Goal: Information Seeking & Learning: Learn about a topic

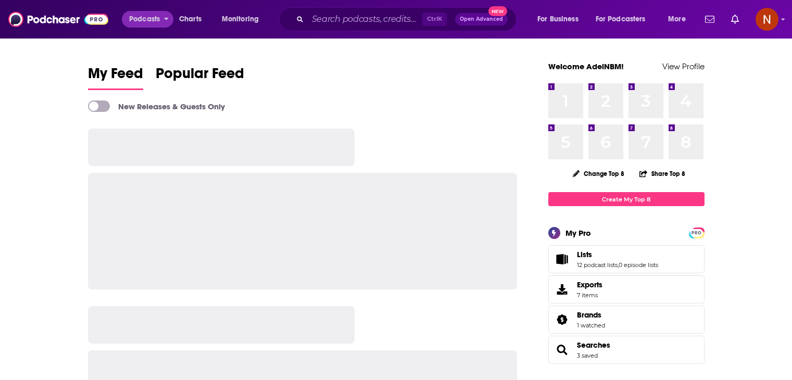
click at [150, 20] on span "Podcasts" at bounding box center [144, 19] width 31 height 15
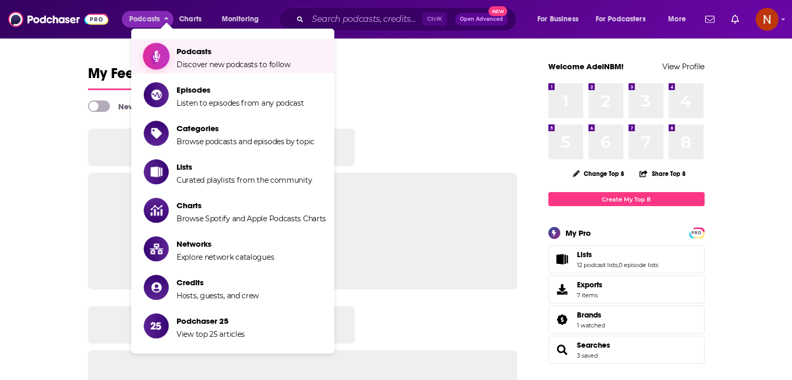
click at [187, 48] on span "Podcasts" at bounding box center [234, 51] width 114 height 10
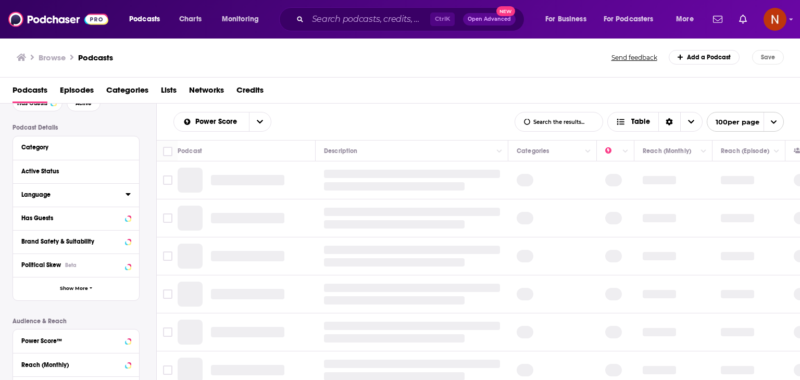
scroll to position [60, 0]
click at [87, 286] on span "Show More" at bounding box center [74, 289] width 28 height 6
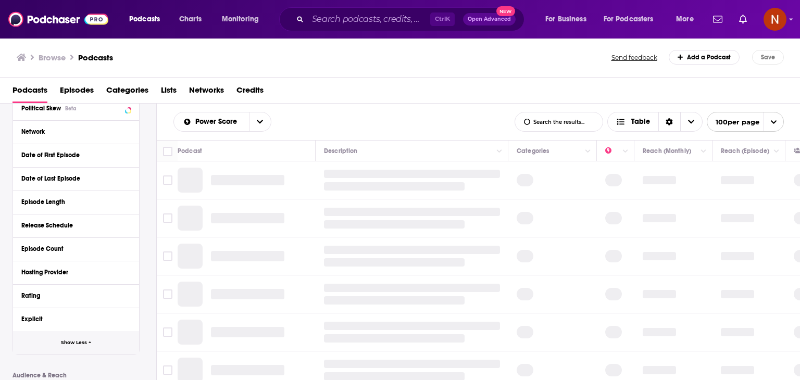
scroll to position [243, 0]
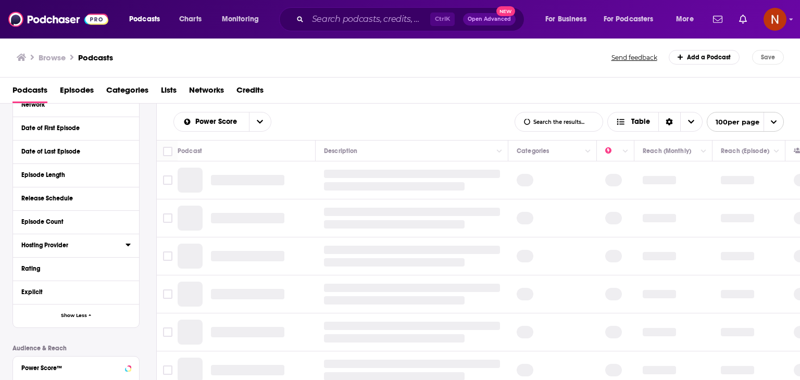
click at [60, 244] on div "Hosting Provider" at bounding box center [69, 245] width 97 height 7
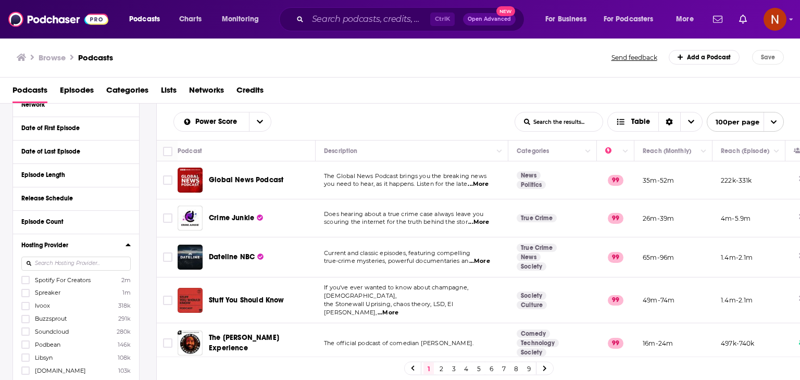
scroll to position [316, 0]
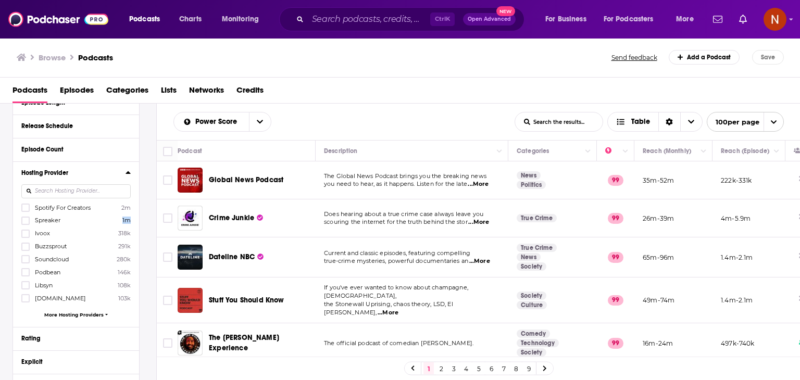
drag, startPoint x: 133, startPoint y: 221, endPoint x: 119, endPoint y: 221, distance: 14.6
click at [119, 221] on div "Hosting Provider Spotify For Creators 2m Spreaker 1m Ivoox 318k Buzzsprout 291k…" at bounding box center [76, 245] width 126 height 166
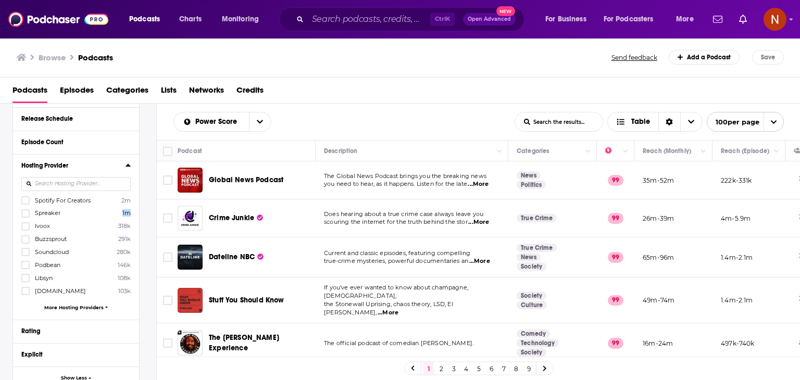
scroll to position [329, 0]
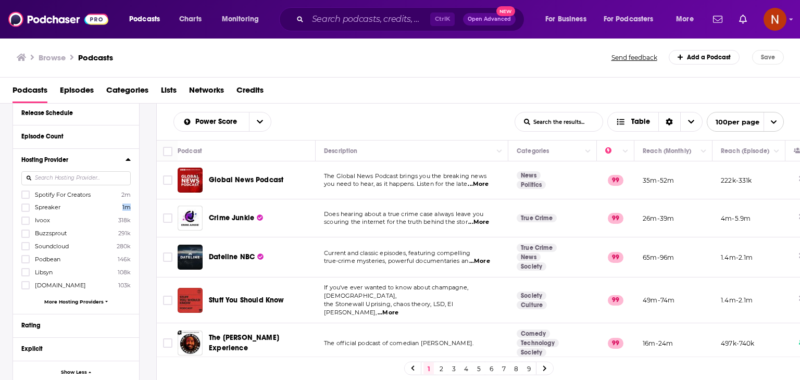
click at [88, 304] on span "More Hosting Providers" at bounding box center [73, 302] width 59 height 6
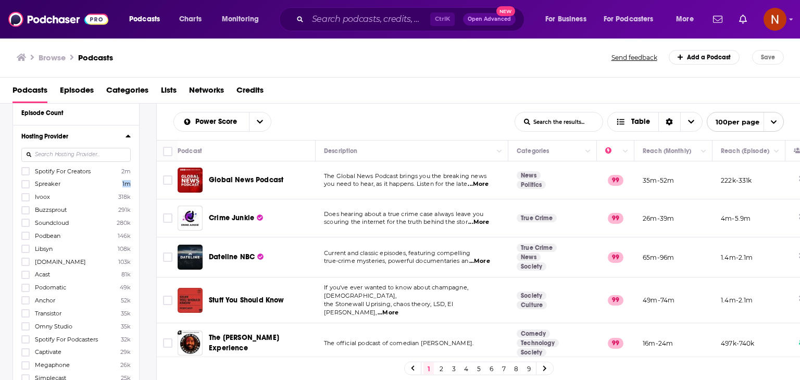
scroll to position [356, 0]
drag, startPoint x: 134, startPoint y: 257, endPoint x: 114, endPoint y: 259, distance: 20.4
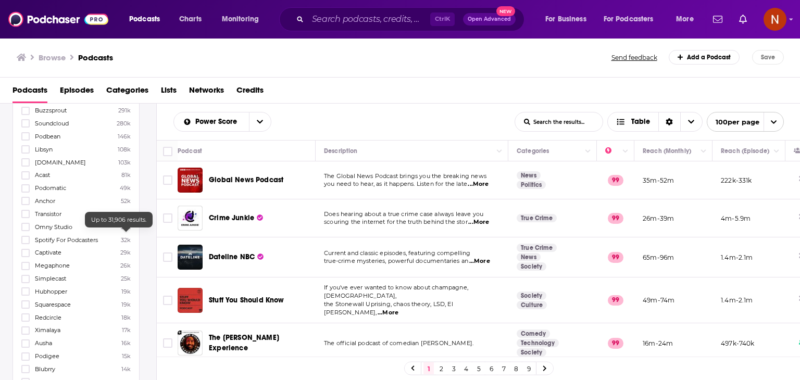
scroll to position [461, 0]
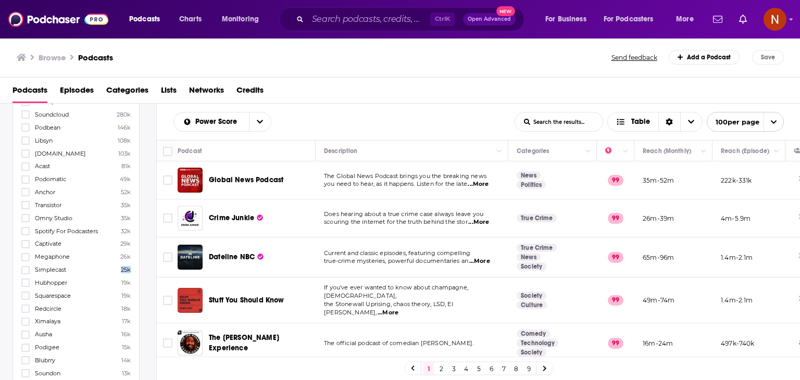
drag, startPoint x: 132, startPoint y: 270, endPoint x: 117, endPoint y: 271, distance: 15.1
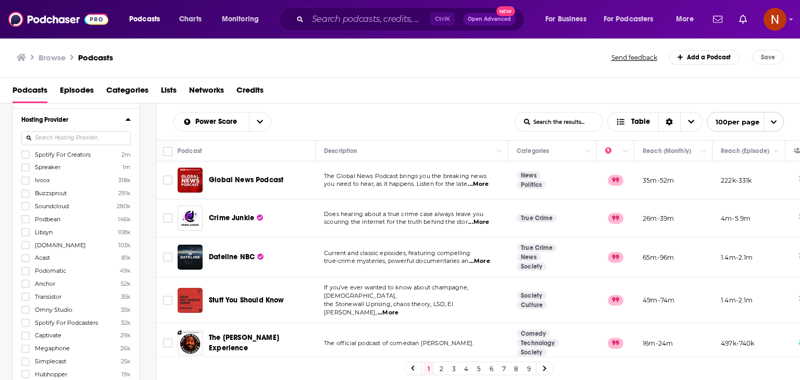
scroll to position [369, 0]
drag, startPoint x: 32, startPoint y: 167, endPoint x: 137, endPoint y: 166, distance: 104.7
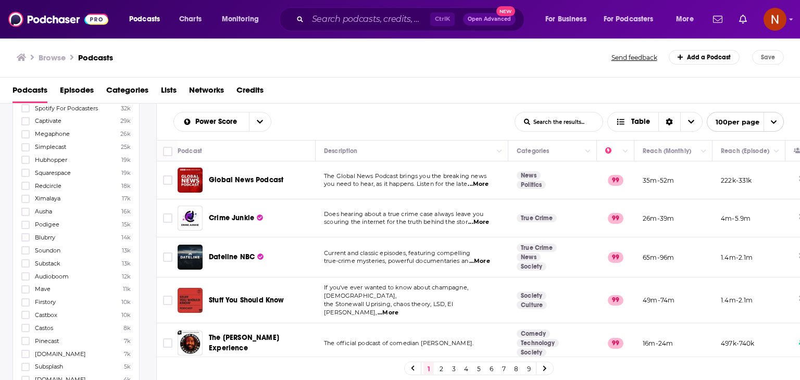
scroll to position [585, 0]
drag, startPoint x: 132, startPoint y: 279, endPoint x: 120, endPoint y: 277, distance: 12.2
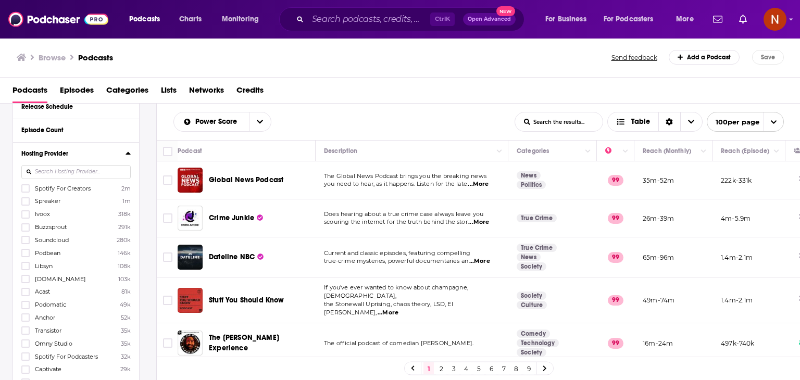
scroll to position [333, 0]
drag, startPoint x: 33, startPoint y: 203, endPoint x: 66, endPoint y: 204, distance: 32.9
click at [66, 204] on label "Spreaker 1m" at bounding box center [75, 203] width 109 height 9
drag, startPoint x: 33, startPoint y: 267, endPoint x: 63, endPoint y: 269, distance: 29.3
click at [63, 269] on label "Libsyn 108k" at bounding box center [75, 267] width 109 height 9
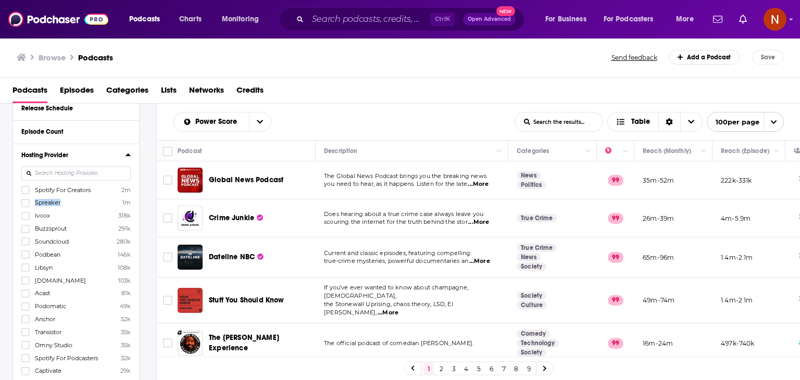
drag, startPoint x: 34, startPoint y: 203, endPoint x: 67, endPoint y: 203, distance: 32.8
click at [67, 203] on label "Spreaker 1m" at bounding box center [75, 203] width 109 height 9
click at [41, 205] on span "Spreaker" at bounding box center [48, 202] width 26 height 7
click at [26, 206] on input "multiSelectOption-Spreaker-1" at bounding box center [26, 206] width 0 height 0
click at [41, 225] on span "Buzzsprout" at bounding box center [51, 228] width 32 height 7
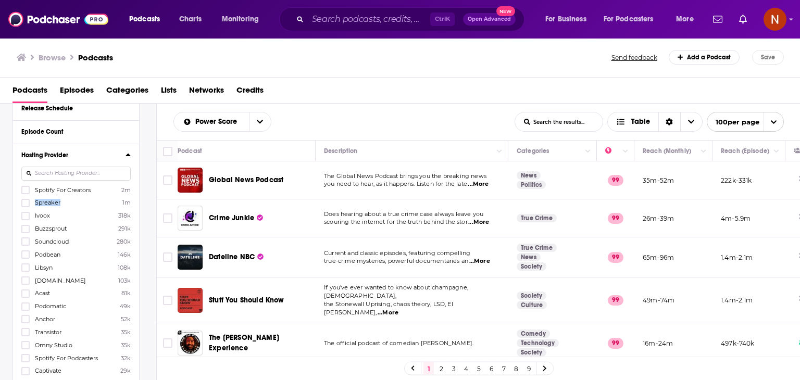
click at [26, 232] on input "multiSelectOption-Buzzsprout-3" at bounding box center [26, 232] width 0 height 0
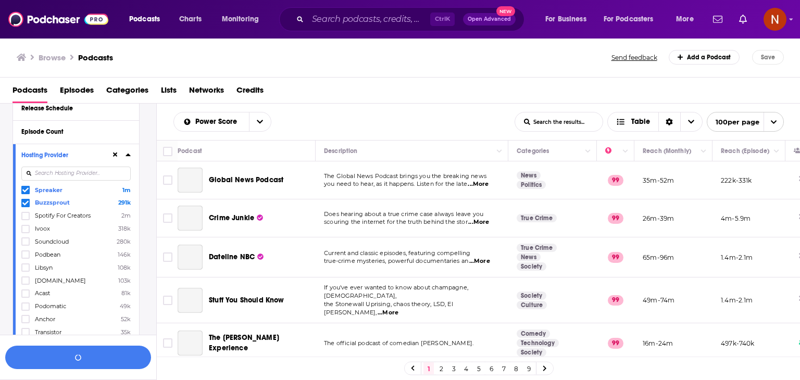
click at [129, 289] on label "Acast 81k" at bounding box center [75, 293] width 109 height 9
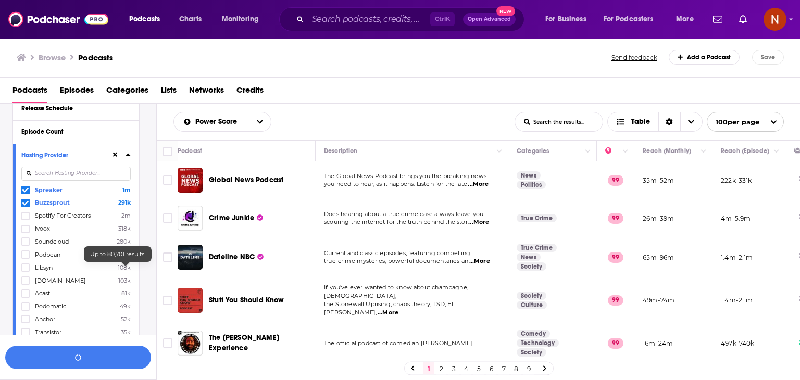
scroll to position [359, 0]
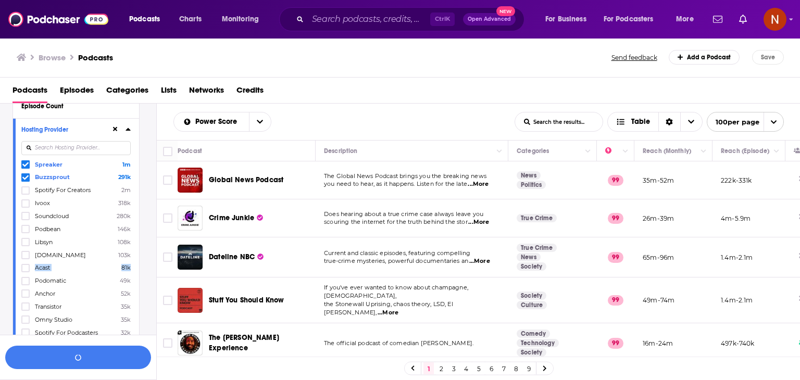
drag, startPoint x: 135, startPoint y: 268, endPoint x: 118, endPoint y: 268, distance: 17.7
click at [21, 173] on div at bounding box center [26, 177] width 10 height 9
click at [26, 180] on input "multiSelectOption-Buzzsprout-1" at bounding box center [26, 180] width 0 height 0
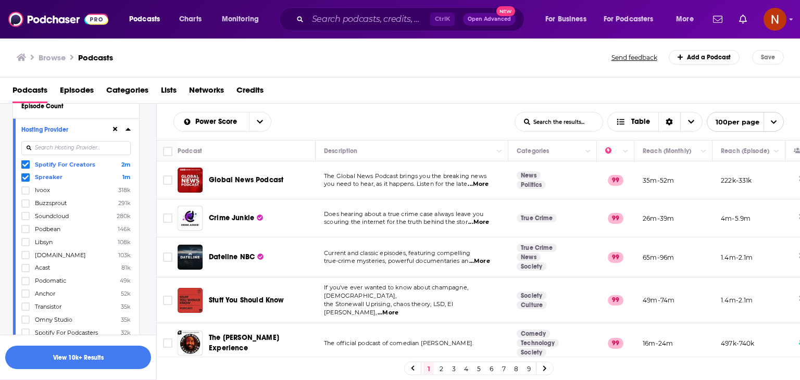
click at [23, 180] on icon at bounding box center [25, 178] width 6 height 6
click at [25, 165] on icon at bounding box center [25, 165] width 6 height 5
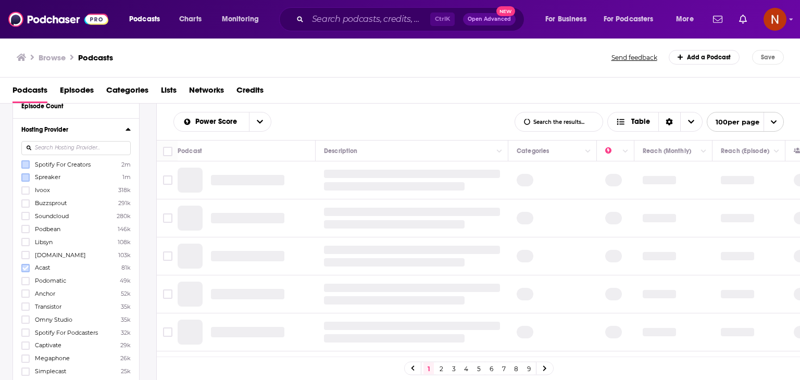
click at [24, 270] on icon at bounding box center [25, 268] width 6 height 6
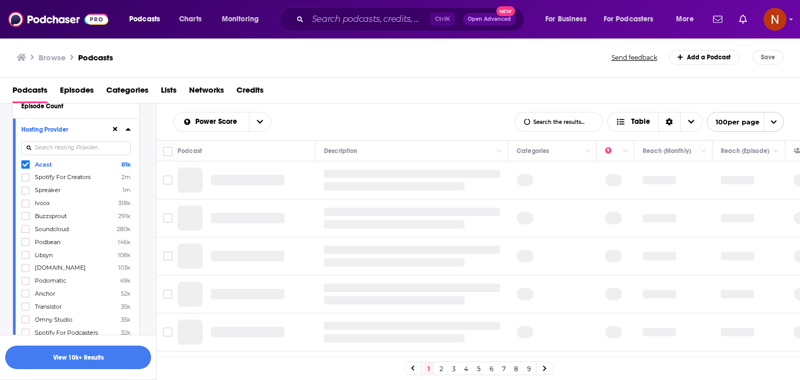
click at [97, 353] on button "View 10k+ Results" at bounding box center [78, 357] width 146 height 23
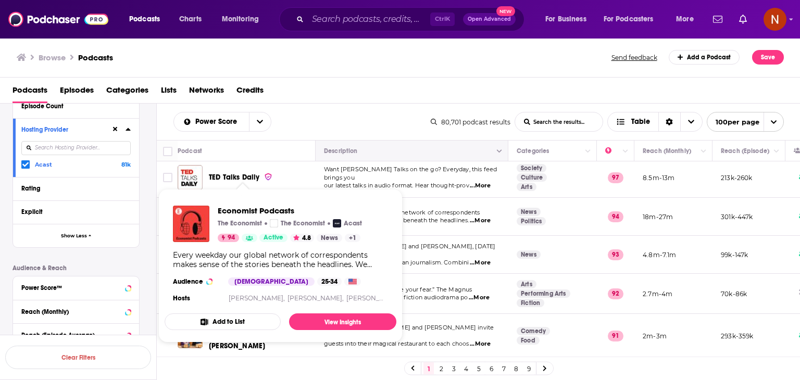
scroll to position [8, 0]
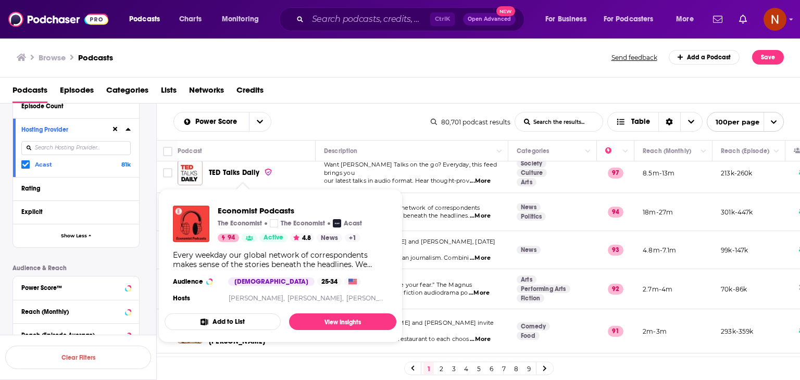
click at [331, 128] on div "Power Score List Search Input Search the results... Table" at bounding box center [301, 122] width 257 height 20
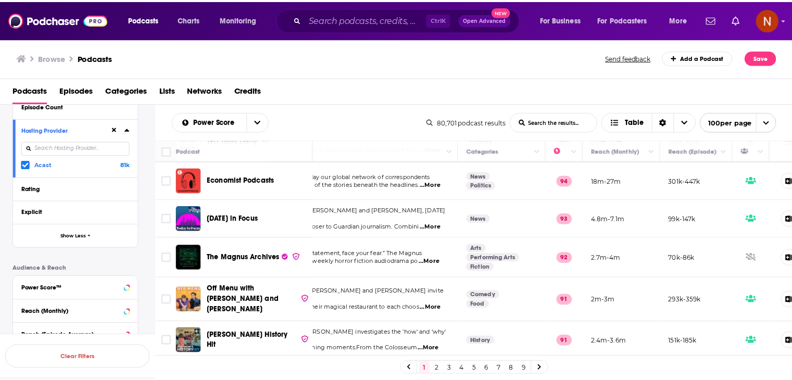
scroll to position [0, 46]
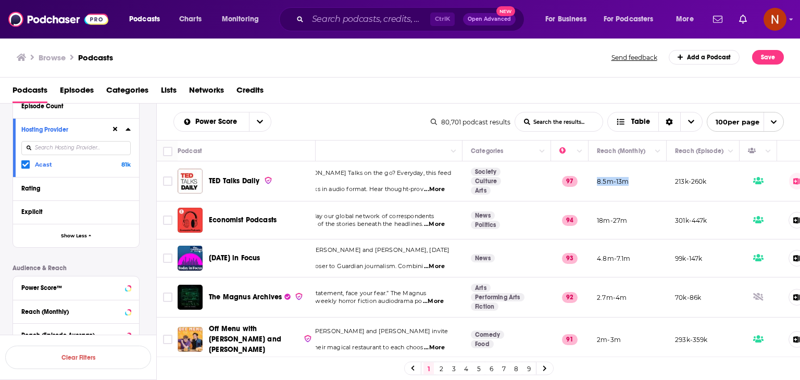
drag, startPoint x: 598, startPoint y: 182, endPoint x: 627, endPoint y: 182, distance: 29.2
click at [627, 182] on td "8.5m-13m" at bounding box center [628, 182] width 78 height 40
drag, startPoint x: 263, startPoint y: 188, endPoint x: 209, endPoint y: 187, distance: 53.2
click at [209, 187] on div "TED Talks Daily" at bounding box center [263, 181] width 108 height 25
copy span
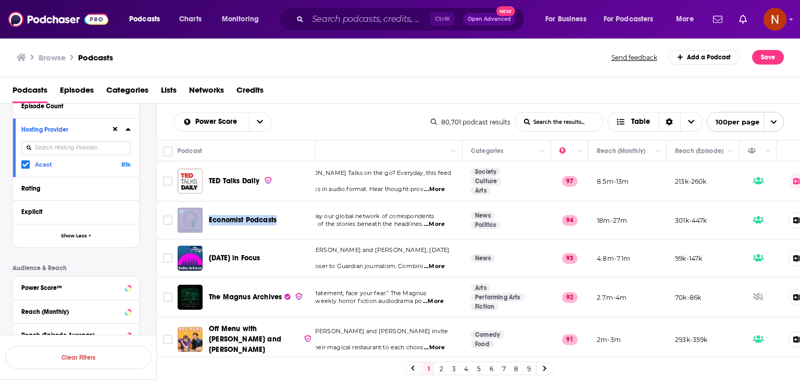
drag, startPoint x: 290, startPoint y: 225, endPoint x: 205, endPoint y: 226, distance: 85.4
click at [205, 226] on div "Economist Podcasts" at bounding box center [248, 220] width 140 height 25
copy div "Economist Podcasts"
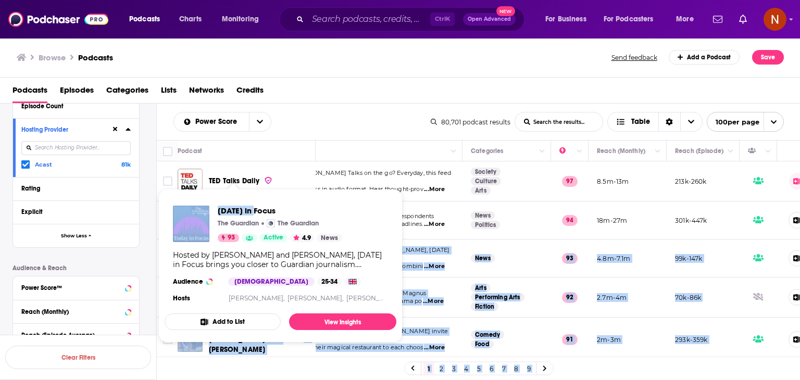
drag, startPoint x: 272, startPoint y: 256, endPoint x: 256, endPoint y: 205, distance: 53.4
click at [256, 205] on div "Podcasts Charts Monitoring Ctrl K Open Advanced New For Business For Podcasters…" at bounding box center [400, 190] width 800 height 380
click at [287, 207] on span "[DATE] in Focus" at bounding box center [280, 211] width 125 height 10
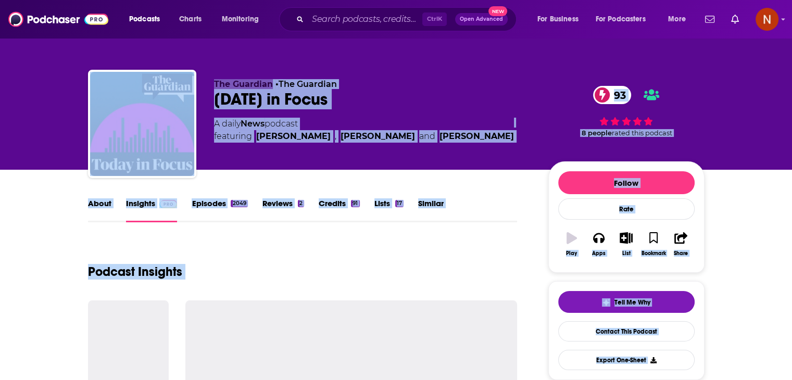
click at [297, 110] on div "The Guardian • The Guardian [DATE] in Focus 93 A daily News podcast featuring […" at bounding box center [373, 120] width 318 height 83
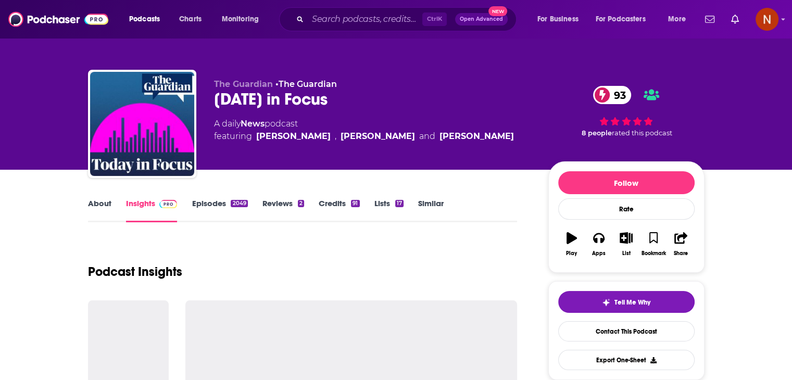
click at [293, 100] on div "[DATE] in Focus 93" at bounding box center [373, 99] width 318 height 20
copy div "[DATE] in Focus 93"
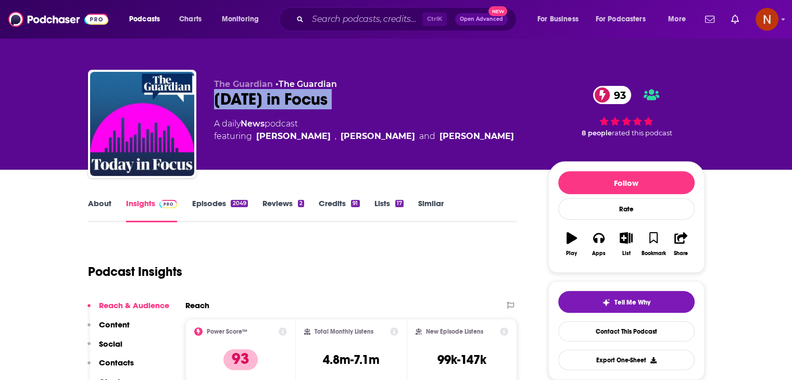
click at [240, 101] on div "[DATE] in Focus 93" at bounding box center [373, 99] width 318 height 20
